Goal: Task Accomplishment & Management: Complete application form

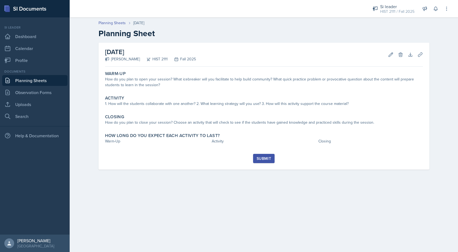
click at [230, 92] on div "Warm-Up How do you plan to open your session? What icebreaker will you facilita…" at bounding box center [264, 111] width 318 height 85
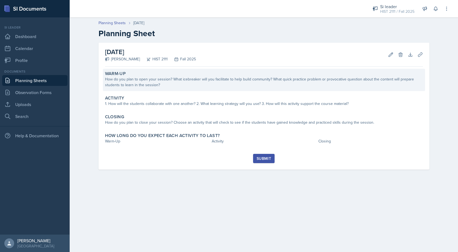
click at [224, 78] on div "How do you plan to open your session? What icebreaker will you facilitate to he…" at bounding box center [264, 81] width 318 height 11
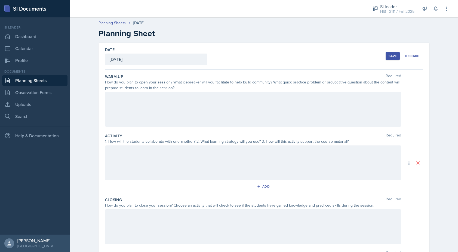
click at [186, 114] on div at bounding box center [253, 109] width 296 height 35
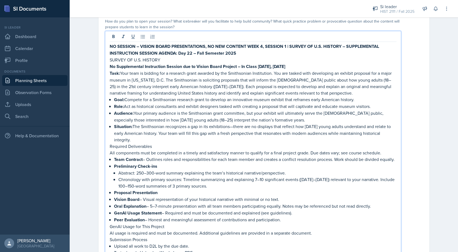
scroll to position [9, 0]
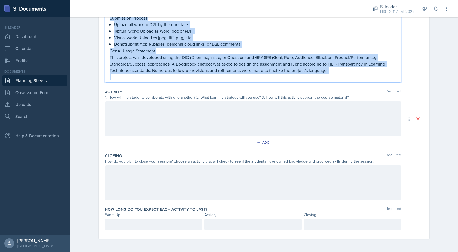
drag, startPoint x: 110, startPoint y: 98, endPoint x: 167, endPoint y: 269, distance: 179.9
click at [167, 252] on html "SI Documents Si leader Dashboard Calendar Profile Documents Planning Sheets Obs…" at bounding box center [229, 126] width 458 height 252
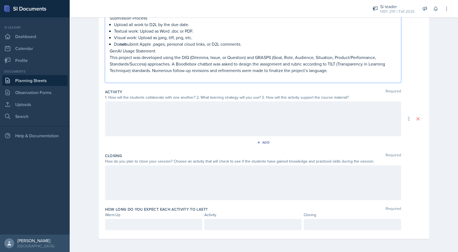
scroll to position [44, 0]
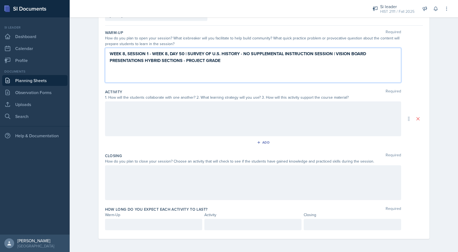
click at [114, 109] on div at bounding box center [253, 119] width 296 height 35
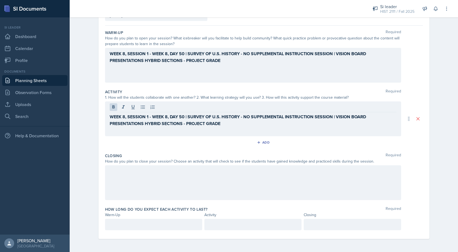
click at [117, 177] on div at bounding box center [253, 183] width 296 height 35
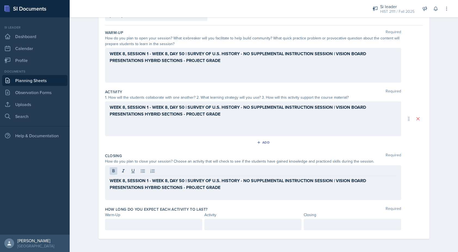
click at [220, 64] on div "WEEK 8, SESSION 1 - WEEK 8, DAY 50 | SURVEY OF U.S. HISTORY - NO SUPPLEMENTAL I…" at bounding box center [253, 65] width 296 height 35
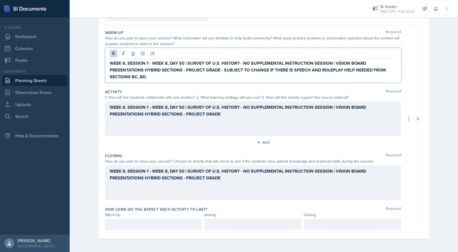
click at [339, 72] on strong "WEEK 8, SESSION 1 - WEEK 8, DAY 50 | SURVEY OF U.S. HISTORY - NO SUPPLEMENTAL I…" at bounding box center [248, 70] width 277 height 20
click at [328, 70] on strong "WEEK 8, SESSION 1 - WEEK 8, DAY 50 | SURVEY OF U.S. HISTORY - NO SUPPLEMENTAL I…" at bounding box center [248, 70] width 277 height 20
click at [335, 71] on strong "WEEK 8, SESSION 1 - WEEK 8, DAY 50 | SURVEY OF U.S. HISTORY - NO SUPPLEMENTAL I…" at bounding box center [248, 70] width 277 height 20
click at [174, 75] on p "WEEK 8, SESSION 1 - WEEK 8, DAY 50 | SURVEY OF U.S. HISTORY - NO SUPPLEMENTAL I…" at bounding box center [253, 70] width 287 height 20
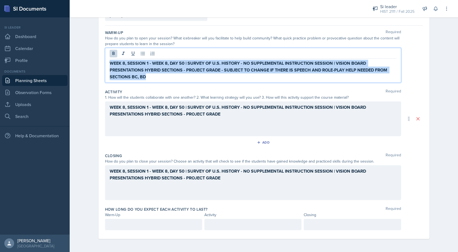
drag, startPoint x: 162, startPoint y: 78, endPoint x: 105, endPoint y: 62, distance: 59.3
click at [105, 62] on div "WEEK 8, SESSION 1 - WEEK 8, DAY 50 | SURVEY OF U.S. HISTORY - NO SUPPLEMENTAL I…" at bounding box center [253, 65] width 296 height 35
click at [145, 64] on strong "WEEK 8, SESSION 1 - WEEK 8, DAY 50 | SURVEY OF U.S. HISTORY - NO SUPPLEMENTAL I…" at bounding box center [249, 70] width 279 height 20
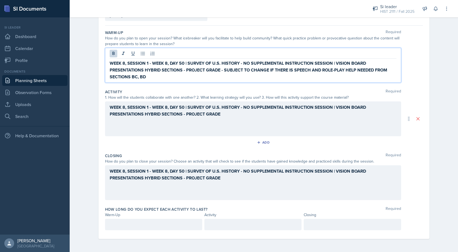
click at [148, 64] on strong "WEEK 8, SESSION 1 - WEEK 8, DAY 50 | SURVEY OF U.S. HISTORY - NO SUPPLEMENTAL I…" at bounding box center [249, 70] width 279 height 20
click at [186, 62] on strong "WEEK 8, SESSION 2 - WEEK 8, DAY 50 | SURVEY OF U.S. HISTORY - NO SUPPLEMENTAL I…" at bounding box center [249, 70] width 279 height 20
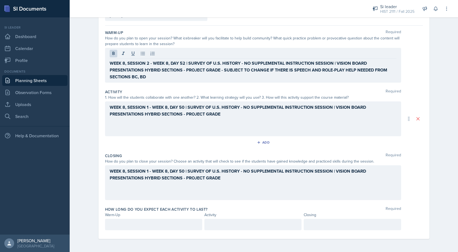
drag, startPoint x: 109, startPoint y: 63, endPoint x: 185, endPoint y: 80, distance: 78.0
click at [185, 80] on div "WEEK 8, SESSION 2 - WEEK 8, DAY 52 | SURVEY OF U.S. HISTORY - NO SUPPLEMENTAL I…" at bounding box center [253, 65] width 296 height 35
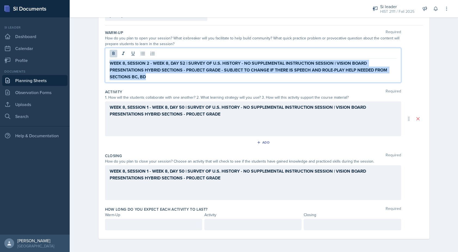
drag, startPoint x: 148, startPoint y: 78, endPoint x: 108, endPoint y: 60, distance: 44.3
click at [108, 60] on div "WEEK 8, SESSION 2 - WEEK 8, DAY 52 | SURVEY OF U.S. HISTORY - NO SUPPLEMENTAL I…" at bounding box center [253, 65] width 296 height 35
copy strong "WEEK 8, SESSION 2 - WEEK 8, DAY 52 | SURVEY OF U.S. HISTORY - NO SUPPLEMENTAL I…"
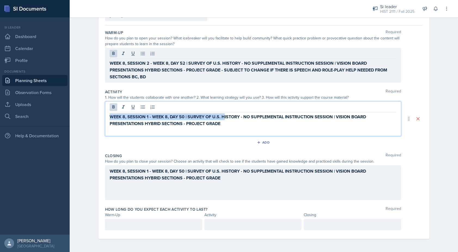
drag, startPoint x: 225, startPoint y: 115, endPoint x: 100, endPoint y: 116, distance: 124.9
click at [100, 116] on div "Date October 8th, 2025 October 2025 28 29 30 1 2 3 4 5 6 7 8 9 10 11 12 13 14 1…" at bounding box center [264, 119] width 331 height 241
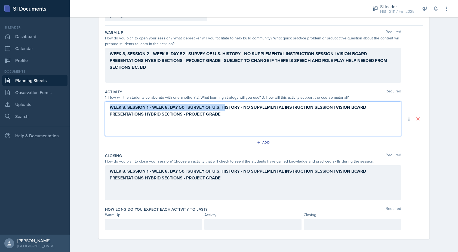
scroll to position [35, 0]
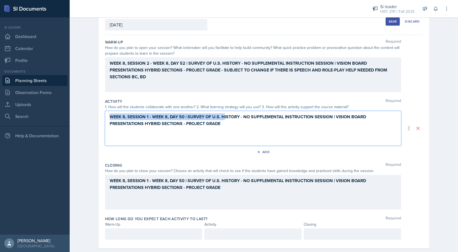
click at [114, 117] on strong "WEEK 8, SESSION 1 - WEEK 8, DAY 50 | SURVEY OF U.S. HISTORY - NO SUPPLEMENTAL I…" at bounding box center [239, 120] width 258 height 13
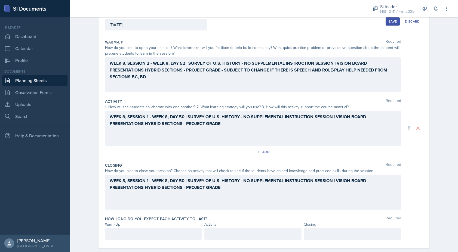
drag, startPoint x: 109, startPoint y: 117, endPoint x: 212, endPoint y: 116, distance: 102.6
click at [212, 116] on div "WEEK 8, SESSION 1 - WEEK 8, DAY 50 | SURVEY OF U.S. HISTORY - NO SUPPLEMENTAL I…" at bounding box center [253, 128] width 296 height 35
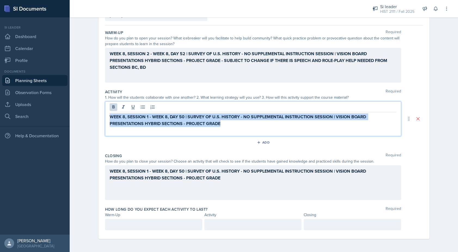
drag, startPoint x: 224, startPoint y: 124, endPoint x: 90, endPoint y: 115, distance: 134.5
click at [90, 115] on div "Date October 8th, 2025 October 2025 28 29 30 1 2 3 4 5 6 7 8 9 10 11 12 13 14 1…" at bounding box center [264, 126] width 348 height 254
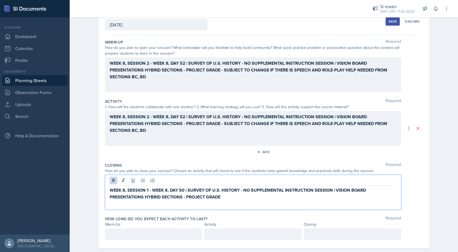
click at [218, 187] on strong "WEEK 8, SESSION 1 - WEEK 8, DAY 50 | SURVEY OF U.S. HISTORY - NO SUPPLEMENTAL I…" at bounding box center [239, 193] width 258 height 13
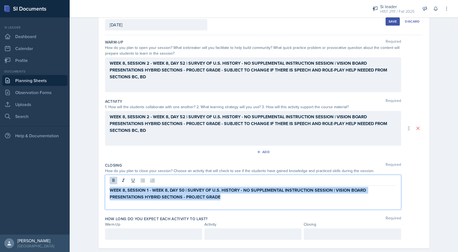
drag, startPoint x: 225, startPoint y: 198, endPoint x: 107, endPoint y: 190, distance: 118.4
click at [107, 190] on div "WEEK 8, SESSION 1 - WEEK 8, DAY 50 | SURVEY OF U.S. HISTORY - NO SUPPLEMENTAL I…" at bounding box center [253, 192] width 296 height 35
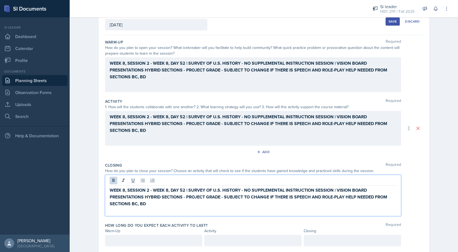
click at [149, 240] on div at bounding box center [153, 240] width 97 height 11
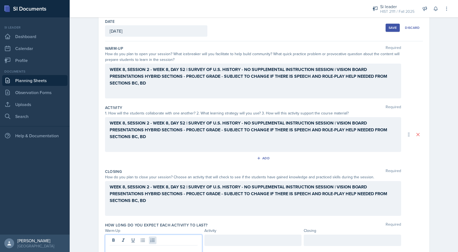
paste div
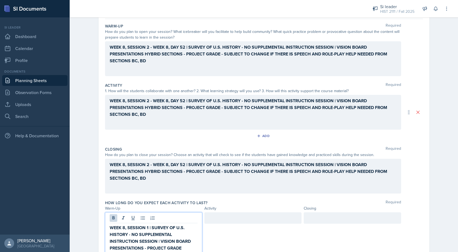
click at [148, 228] on strong "WEEK 8, SESSION 1 | SURVEY OF U.S. HISTORY - NO SUPPLEMENTAL INSTRUCTION SESSIO…" at bounding box center [151, 238] width 82 height 27
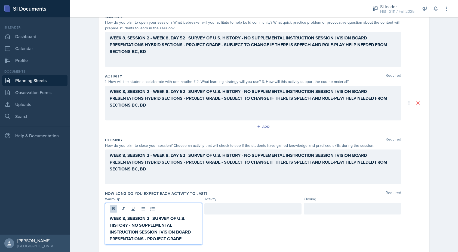
scroll to position [74, 0]
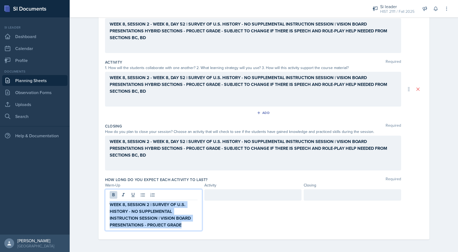
drag, startPoint x: 182, startPoint y: 225, endPoint x: 97, endPoint y: 198, distance: 88.7
click at [97, 198] on div "Date October 8th, 2025 October 2025 28 29 30 1 2 3 4 5 6 7 8 9 10 11 12 13 14 1…" at bounding box center [264, 111] width 348 height 284
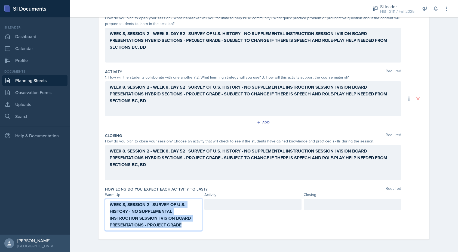
copy strong "WEEK 8, SESSION 2 | SURVEY OF U.S. HISTORY - NO SUPPLEMENTAL INSTRUCTION SESSIO…"
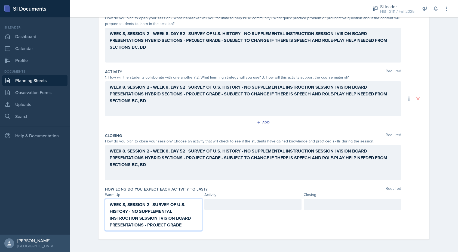
click at [219, 206] on div at bounding box center [252, 204] width 97 height 11
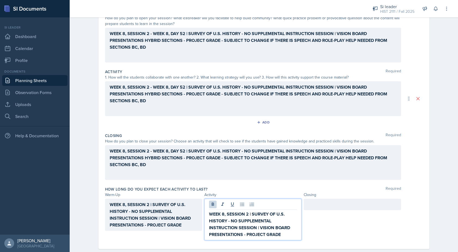
click at [324, 208] on div at bounding box center [352, 204] width 97 height 11
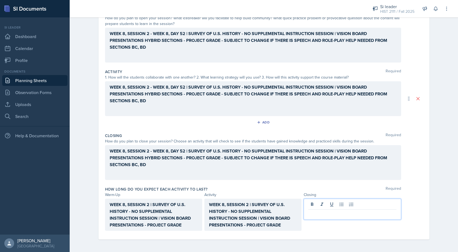
scroll to position [74, 0]
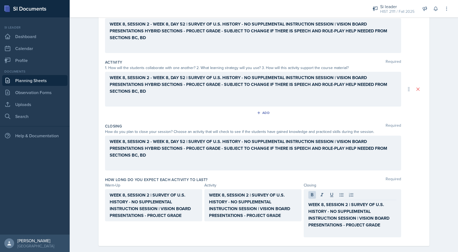
click at [287, 184] on div "Activity" at bounding box center [252, 186] width 97 height 6
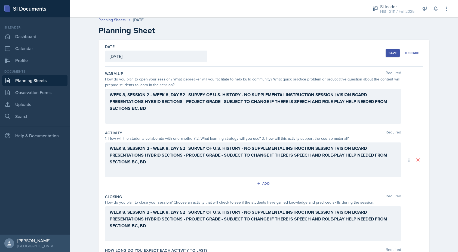
scroll to position [0, 0]
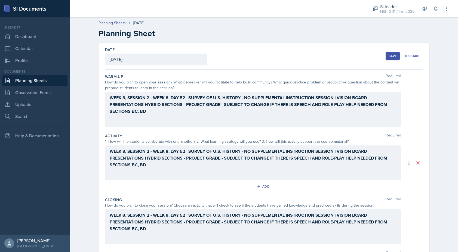
click at [390, 57] on div "Save" at bounding box center [393, 56] width 8 height 4
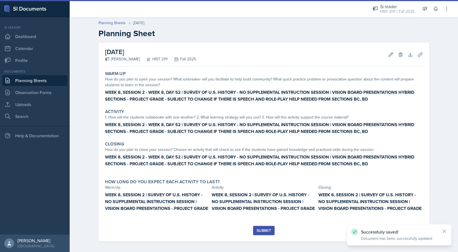
scroll to position [1, 0]
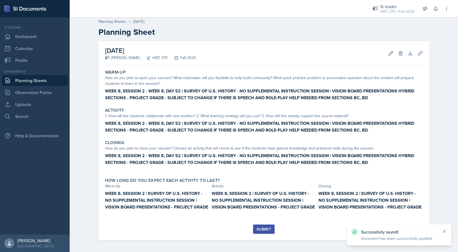
click at [263, 229] on div "Submit" at bounding box center [264, 229] width 14 height 4
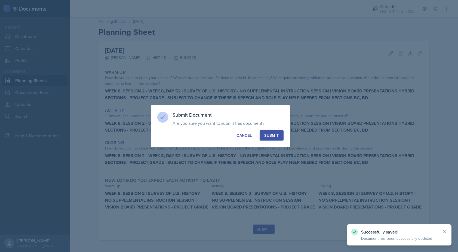
click at [273, 140] on div "Submit Document Are you sure you want to submit this document? This document wi…" at bounding box center [220, 126] width 139 height 42
click at [273, 134] on div "Submit" at bounding box center [271, 135] width 14 height 5
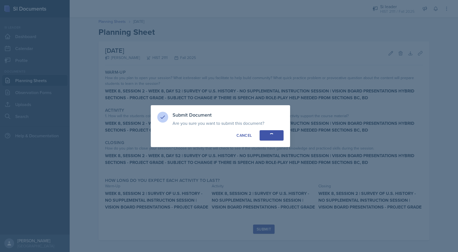
scroll to position [0, 0]
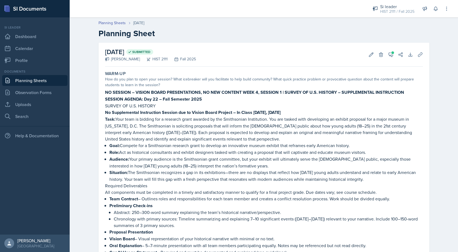
click at [231, 166] on p "Audience: Your primary audience is the Smithsonian grant committee, but your ex…" at bounding box center [266, 162] width 314 height 13
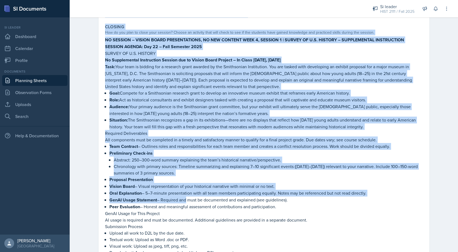
drag, startPoint x: 105, startPoint y: 94, endPoint x: 184, endPoint y: 194, distance: 127.6
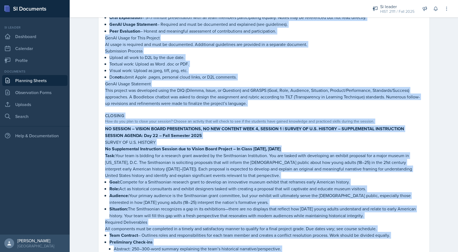
scroll to position [398, 0]
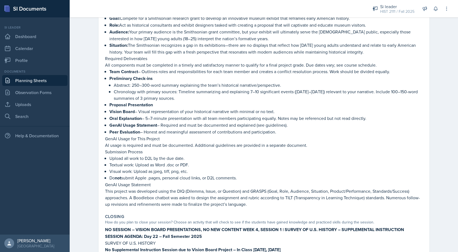
click at [188, 176] on p "Do not submit Apple .pages, personal cloud links, or D2L comments." at bounding box center [266, 178] width 314 height 7
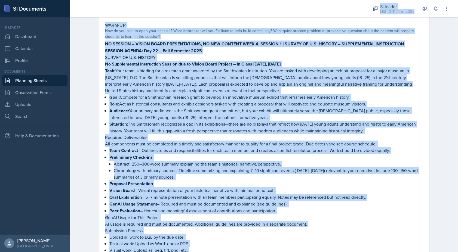
scroll to position [0, 0]
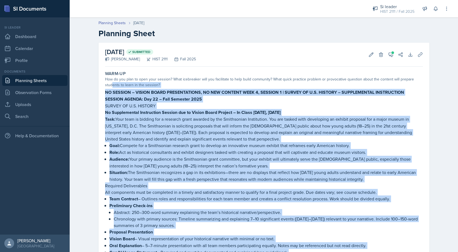
drag, startPoint x: 249, startPoint y: 201, endPoint x: 112, endPoint y: 88, distance: 177.9
click at [112, 88] on div "How do you plan to open your session? What icebreaker will you facilitate to he…" at bounding box center [264, 81] width 318 height 11
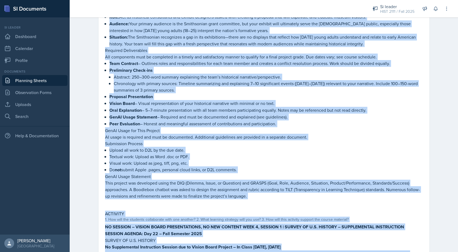
scroll to position [229, 0]
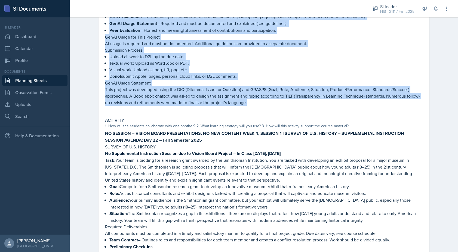
drag, startPoint x: 105, startPoint y: 92, endPoint x: 261, endPoint y: 102, distance: 156.0
copy div "LO IPSUMDO – SITAME CONSE ADIPISCINGELI, SE DOE TEMPORI UTLA 2, ETDOLOR 9 | MAG…"
click at [35, 83] on link "Planning Sheets" at bounding box center [34, 80] width 65 height 11
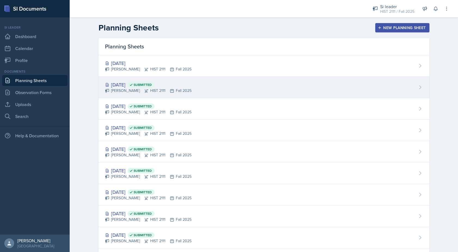
click at [121, 83] on div "[DATE] Submitted" at bounding box center [148, 84] width 87 height 7
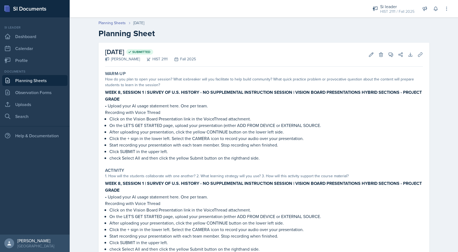
click at [181, 94] on strong "WEEK 8, SESSION 1 | SURVEY OF U.S. HISTORY - NO SUPPLEMENTAL INSTRUCTION SESSIO…" at bounding box center [263, 95] width 317 height 13
click at [370, 53] on icon at bounding box center [371, 54] width 5 height 5
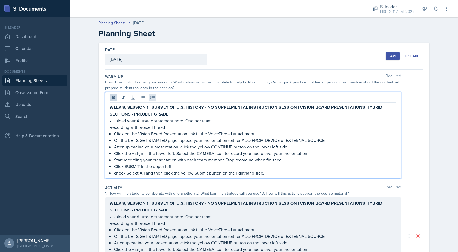
click at [152, 98] on div "WEEK 8, SESSION 1 | SURVEY OF U.S. HISTORY - NO SUPPLEMENTAL INSTRUCTION SESSIO…" at bounding box center [253, 135] width 296 height 87
click at [148, 108] on strong "WEEK 8, SESSION 1 | SURVEY OF U.S. HISTORY - NO SUPPLEMENTAL INSTRUCTION SESSIO…" at bounding box center [247, 110] width 274 height 13
drag, startPoint x: 184, startPoint y: 108, endPoint x: 152, endPoint y: 108, distance: 32.4
click at [152, 108] on strong "WEEK 8, SESSION 1 - WEEK 8, DAY 50 | SURVEY OF U.S. HISTORY - NO SUPPLEMENTAL I…" at bounding box center [239, 110] width 258 height 13
copy strong "WEEK 8, DAY 50"
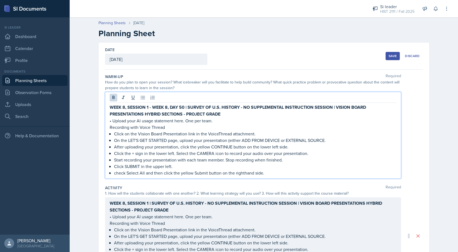
click at [149, 201] on div "WEEK 8, SESSION 1 | SURVEY OF U.S. HISTORY - NO SUPPLEMENTAL INSTRUCTION SESSIO…" at bounding box center [253, 236] width 296 height 77
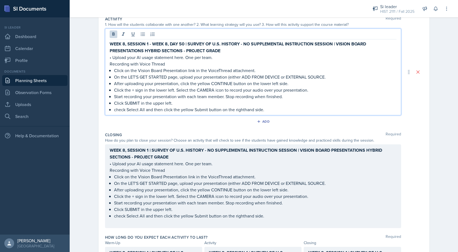
scroll to position [149, 0]
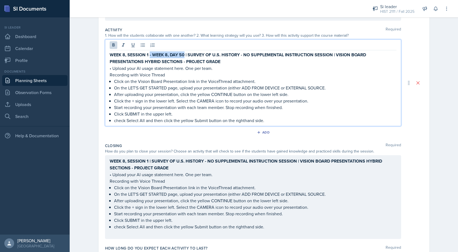
drag, startPoint x: 149, startPoint y: 53, endPoint x: 183, endPoint y: 53, distance: 34.3
click at [183, 53] on strong "WEEK 8, SESSION 1 - WEEK 8, DAY 50 | SURVEY OF U.S. HISTORY - NO SUPPLEMENTAL I…" at bounding box center [239, 58] width 258 height 13
copy strong "- WEEK 8, DAY 50"
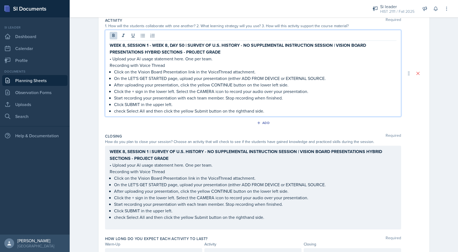
click at [148, 162] on strong "WEEK 8, SESSION 1 | SURVEY OF U.S. HISTORY - NO SUPPLEMENTAL INSTRUCTION SESSIO…" at bounding box center [247, 155] width 274 height 13
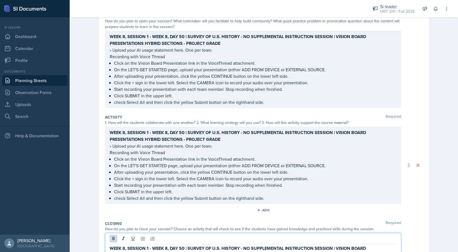
scroll to position [71, 0]
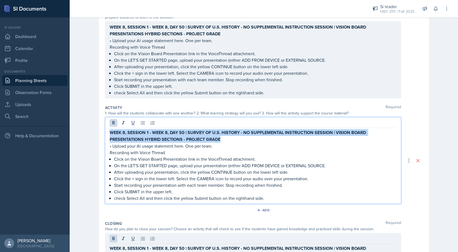
drag, startPoint x: 232, startPoint y: 141, endPoint x: 112, endPoint y: 128, distance: 120.8
click at [112, 128] on div "WEEK 8, SESSION 1 - WEEK 8, DAY 50 | SURVEY OF U.S. HISTORY - NO SUPPLEMENTAL I…" at bounding box center [253, 160] width 296 height 87
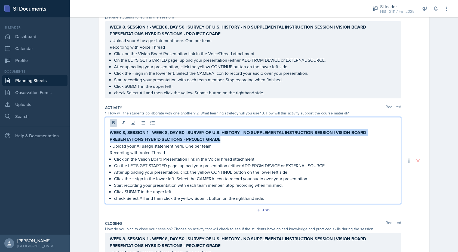
copy strong "WEEK 8, SESSION 1 - WEEK 8, DAY 50 | SURVEY OF U.S. HISTORY - NO SUPPLEMENTAL I…"
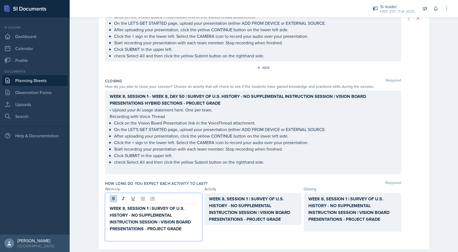
click at [167, 219] on strong "WEEK 8, SESSION 1 | SURVEY OF U.S. HISTORY - NO SUPPLEMENTAL INSTRUCTION SESSIO…" at bounding box center [151, 219] width 82 height 27
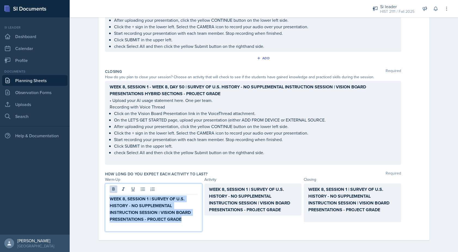
drag, startPoint x: 185, startPoint y: 219, endPoint x: 98, endPoint y: 199, distance: 89.2
click at [98, 199] on div "Date [DATE] [DATE] 28 29 30 1 2 3 4 5 6 7 8 9 10 11 12 13 14 15 16 17 18 19 20 …" at bounding box center [264, 41] width 348 height 424
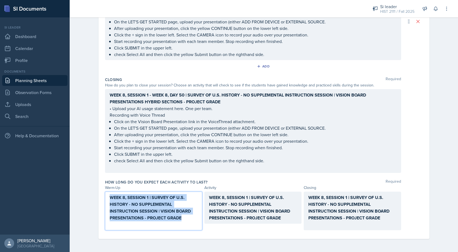
scroll to position [204, 0]
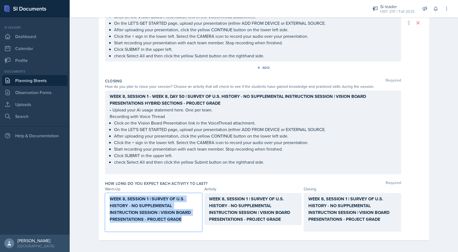
copy strong "WEEK 8, SESSION 1 | SURVEY OF U.S. HISTORY - NO SUPPLEMENTAL INSTRUCTION SESSIO…"
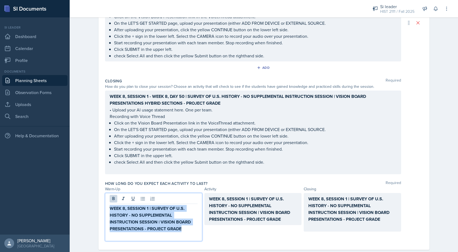
scroll to position [213, 0]
